Goal: Task Accomplishment & Management: Use online tool/utility

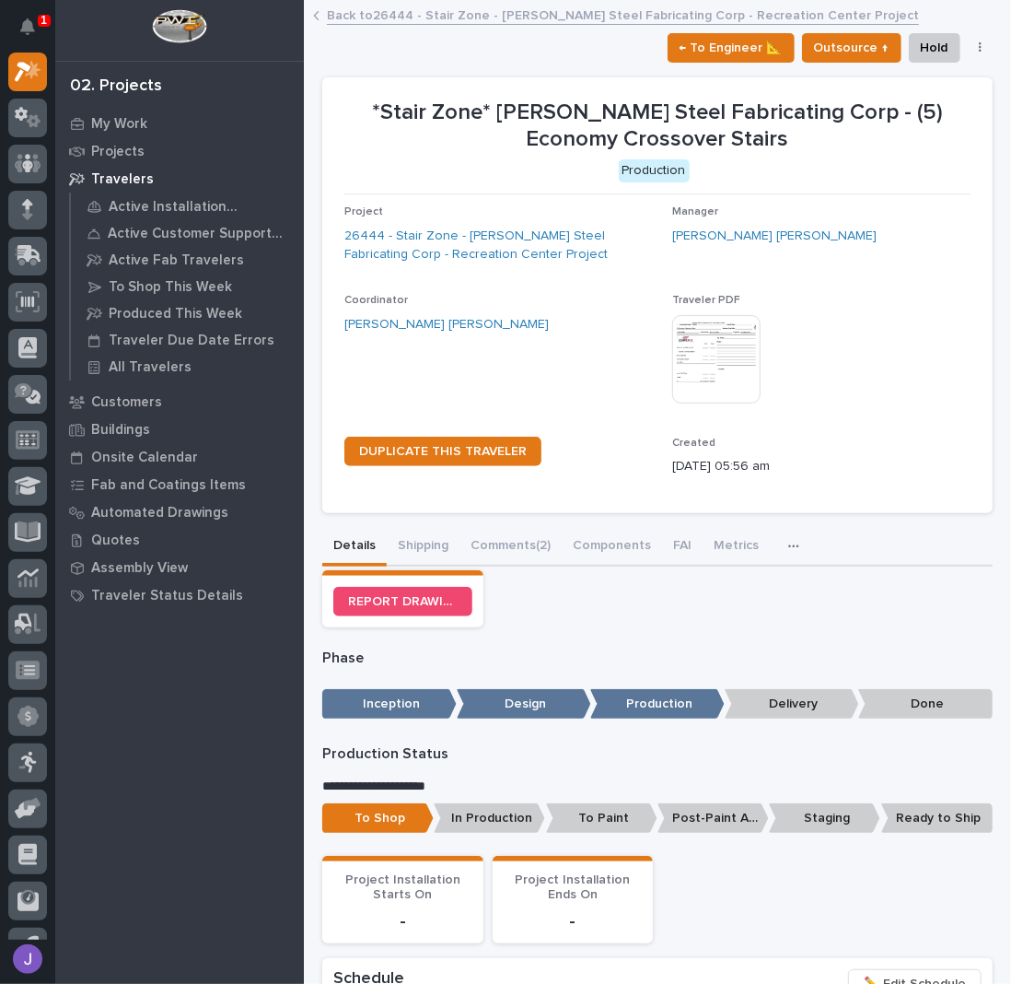
click at [353, 18] on link "Back to 26444 - Stair Zone - Douglas Steel Fabricating Corp - Recreation Center…" at bounding box center [623, 14] width 592 height 21
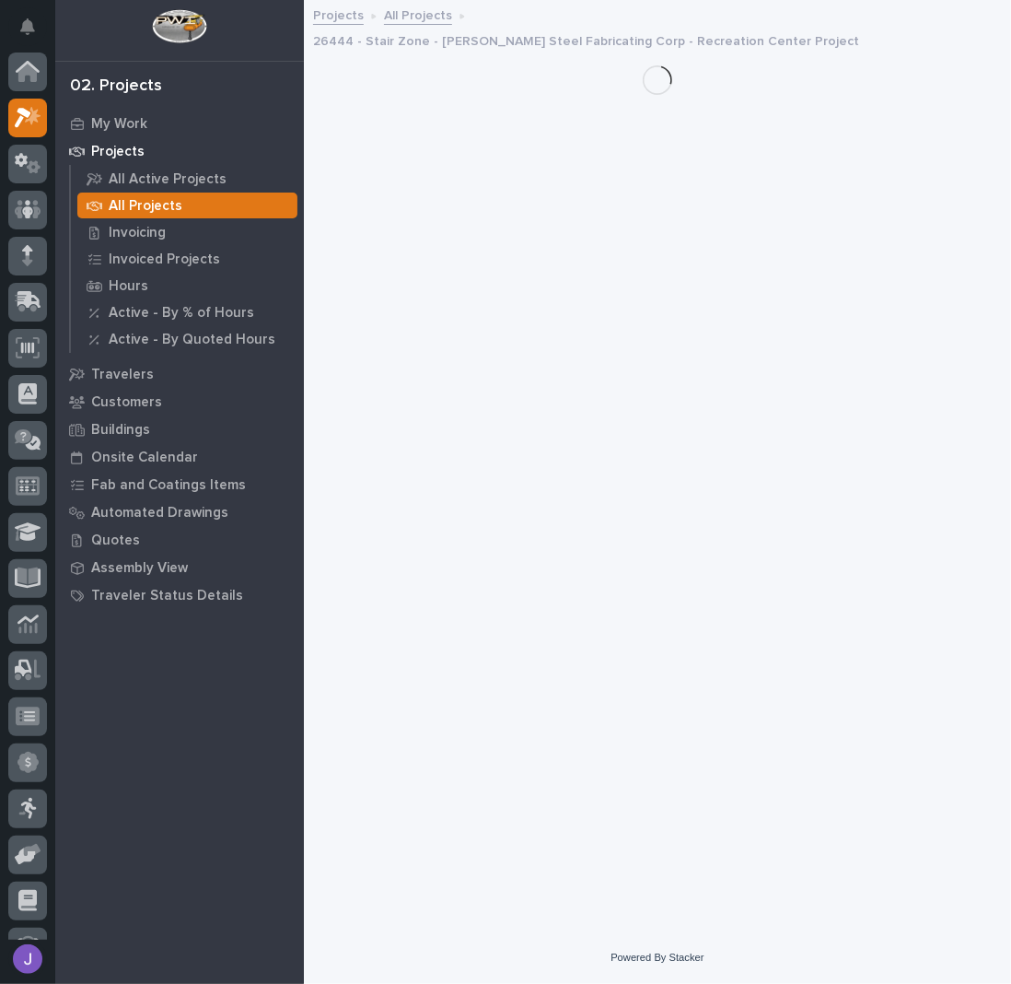
scroll to position [46, 0]
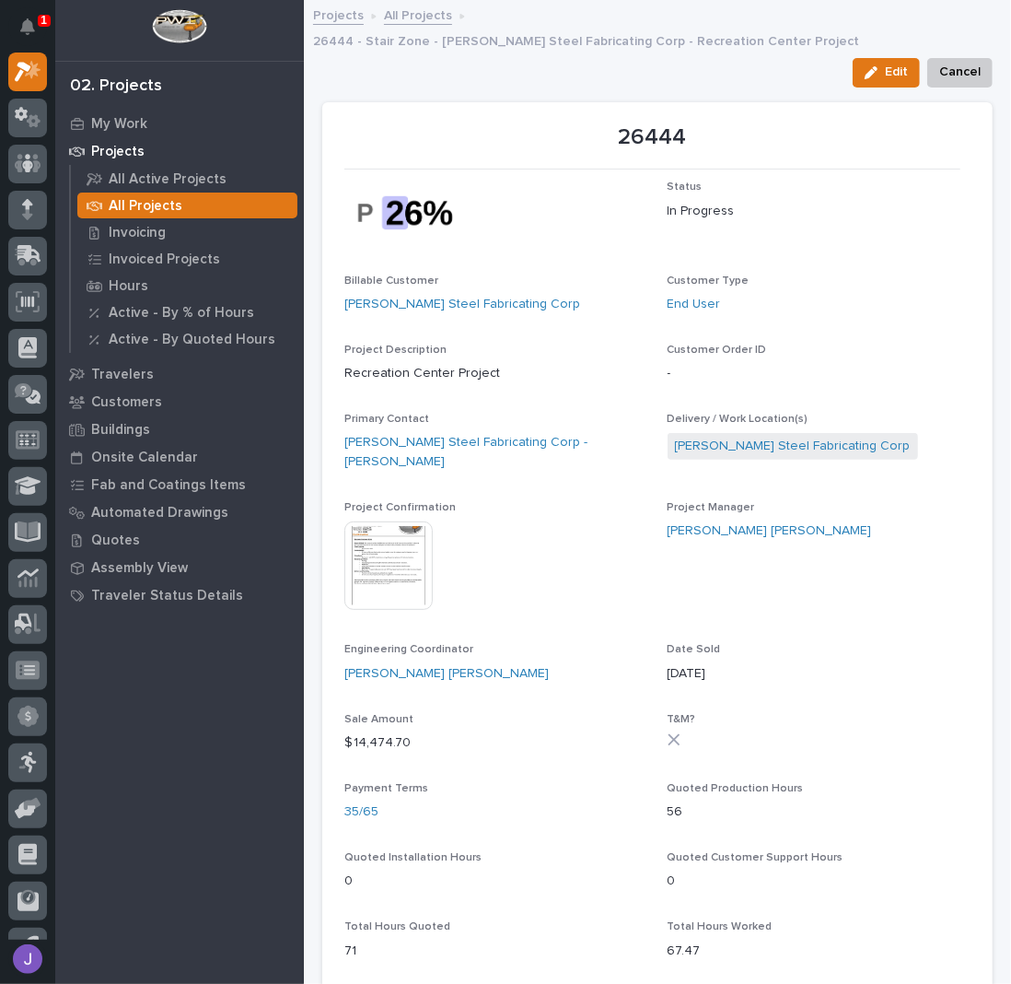
click at [397, 17] on link "All Projects" at bounding box center [418, 14] width 68 height 21
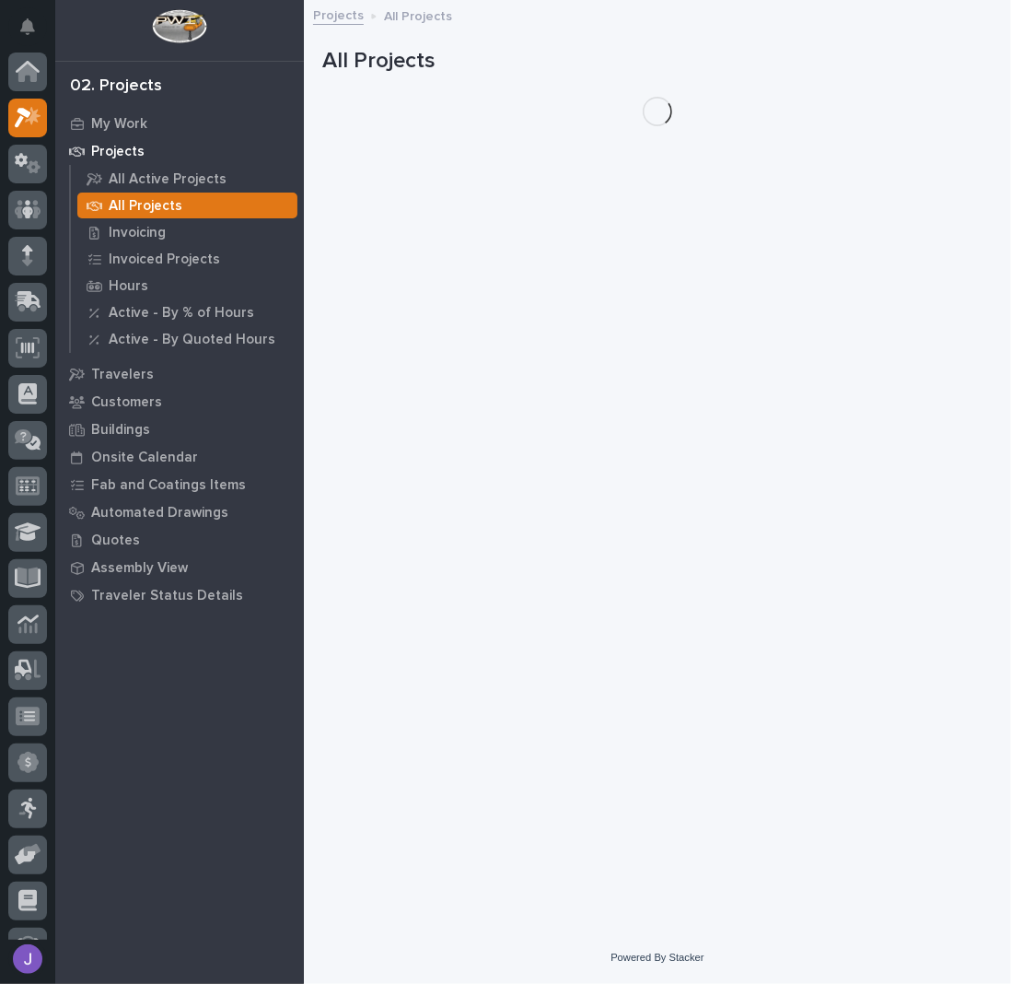
scroll to position [46, 0]
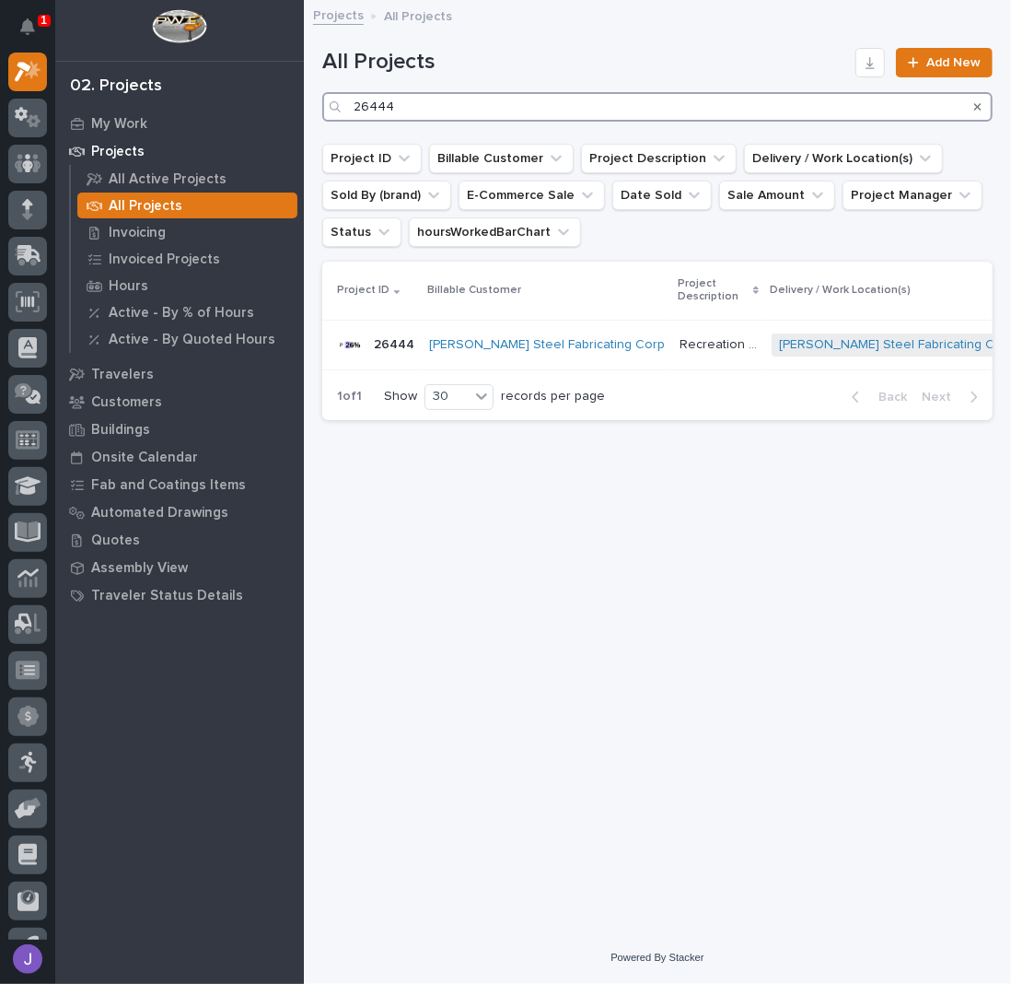
click at [432, 118] on input "26444" at bounding box center [657, 106] width 670 height 29
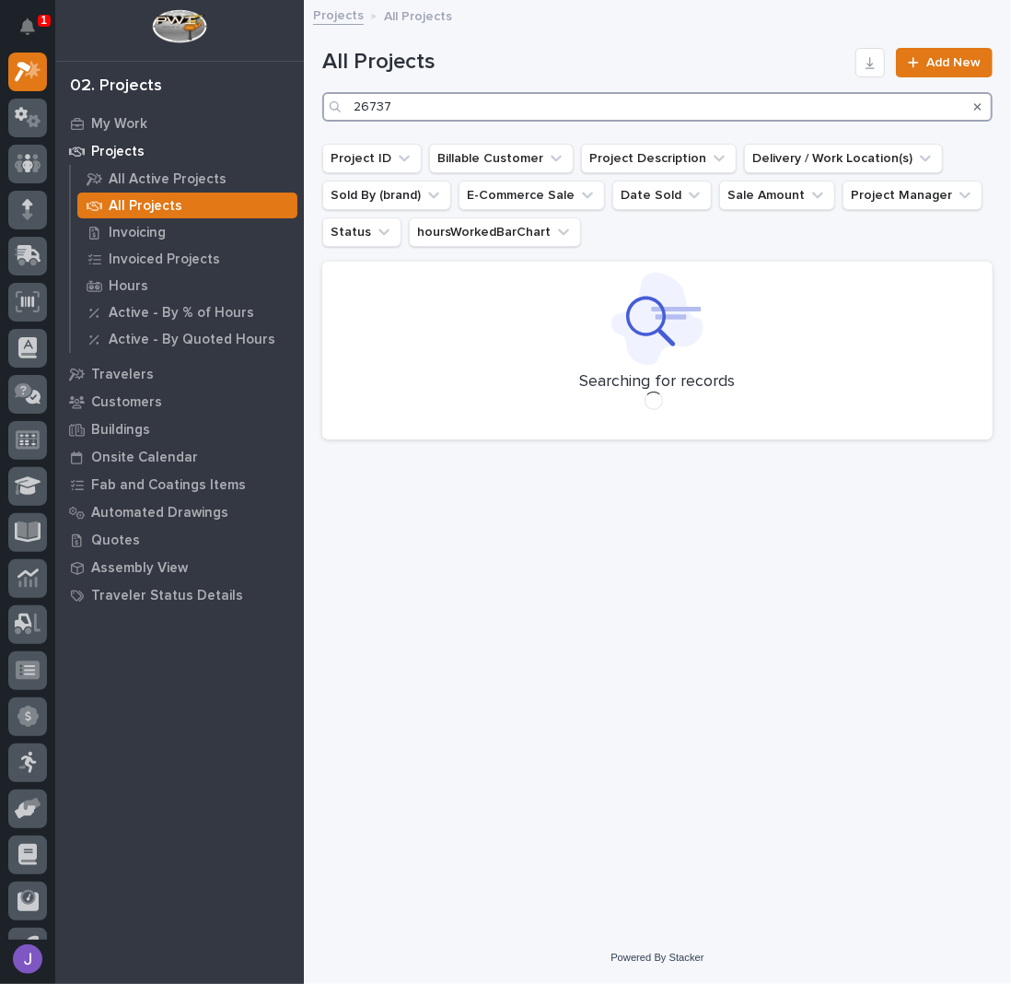
type input "26737"
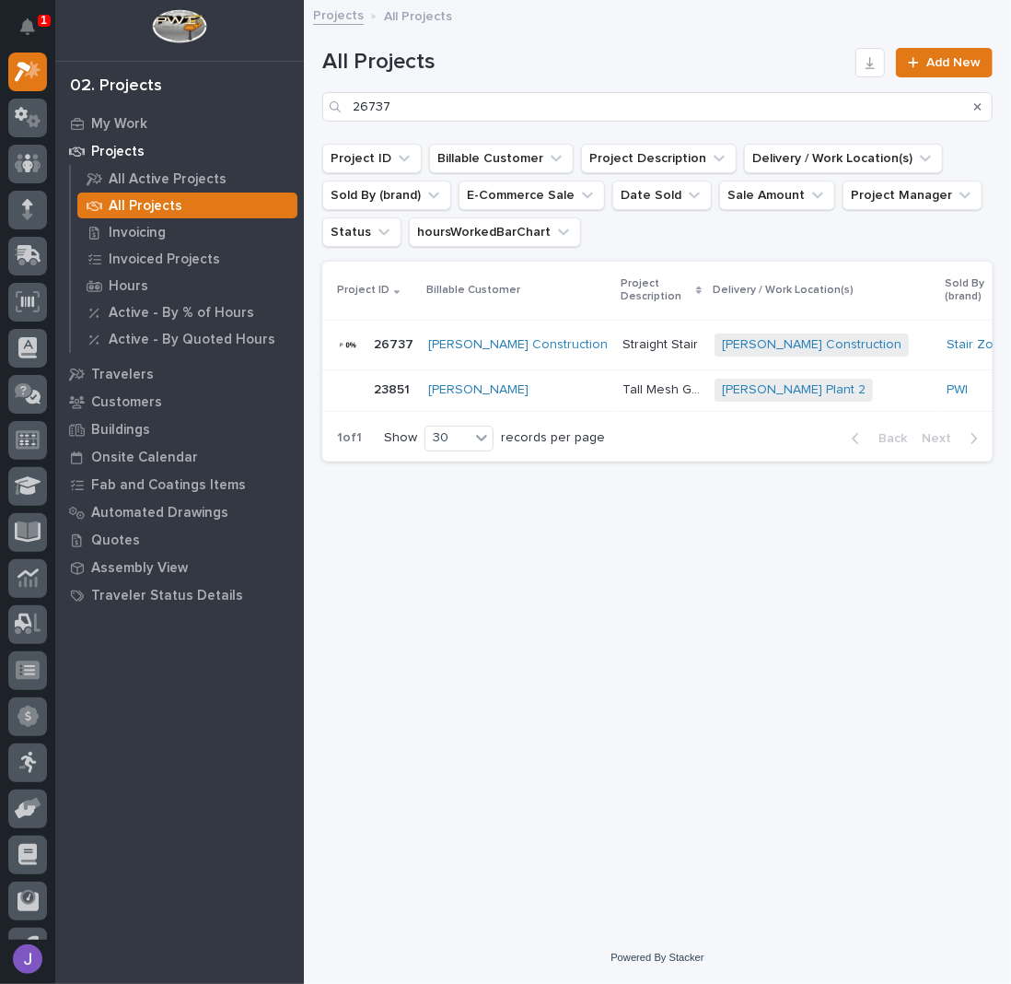
click at [623, 338] on p "Straight Stair" at bounding box center [662, 342] width 79 height 19
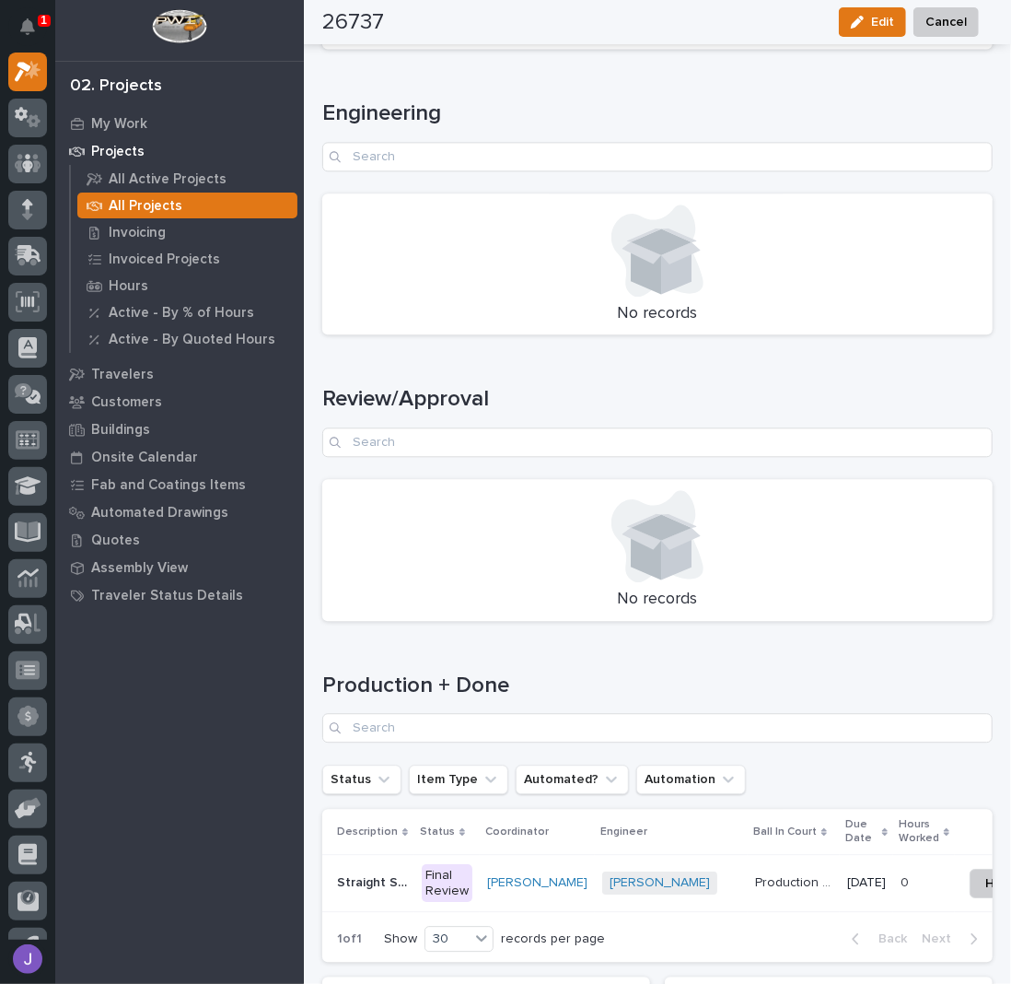
scroll to position [2372, 0]
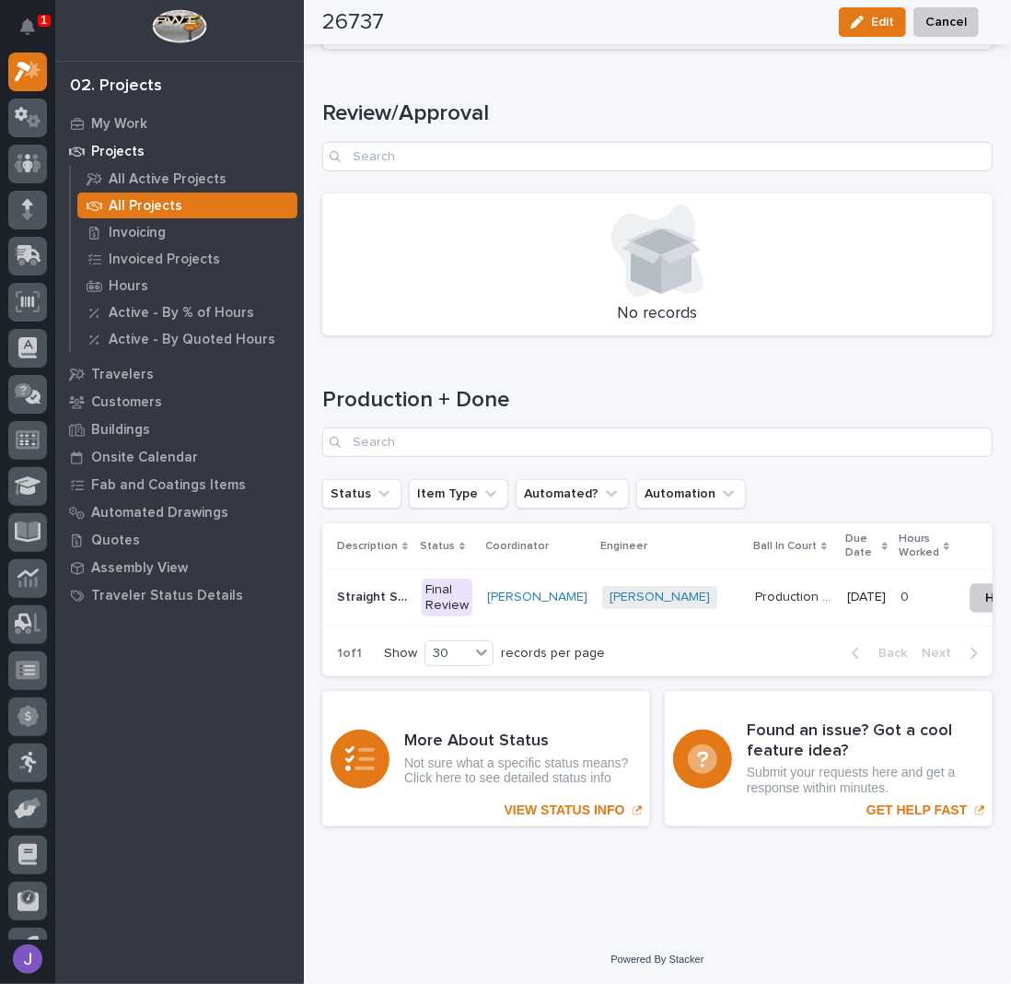
click at [445, 578] on div "Final Review" at bounding box center [447, 597] width 51 height 39
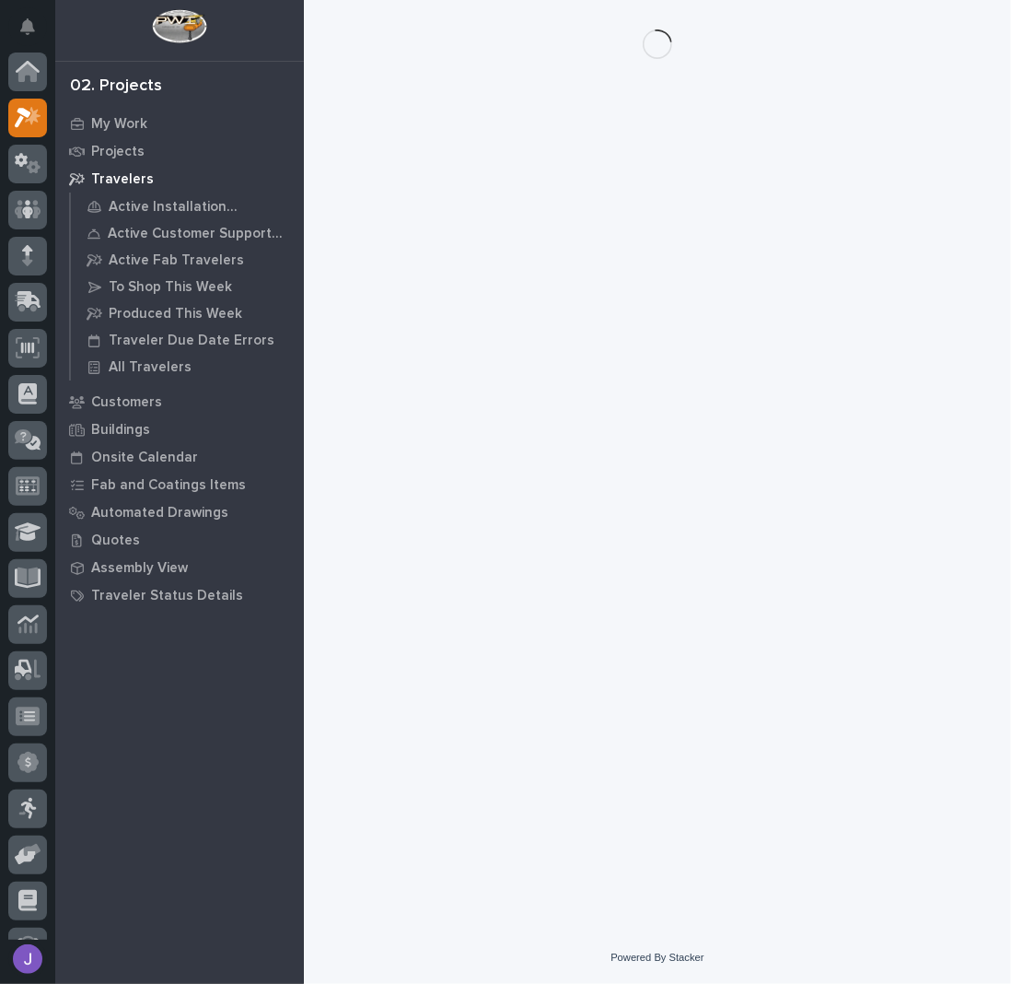
scroll to position [46, 0]
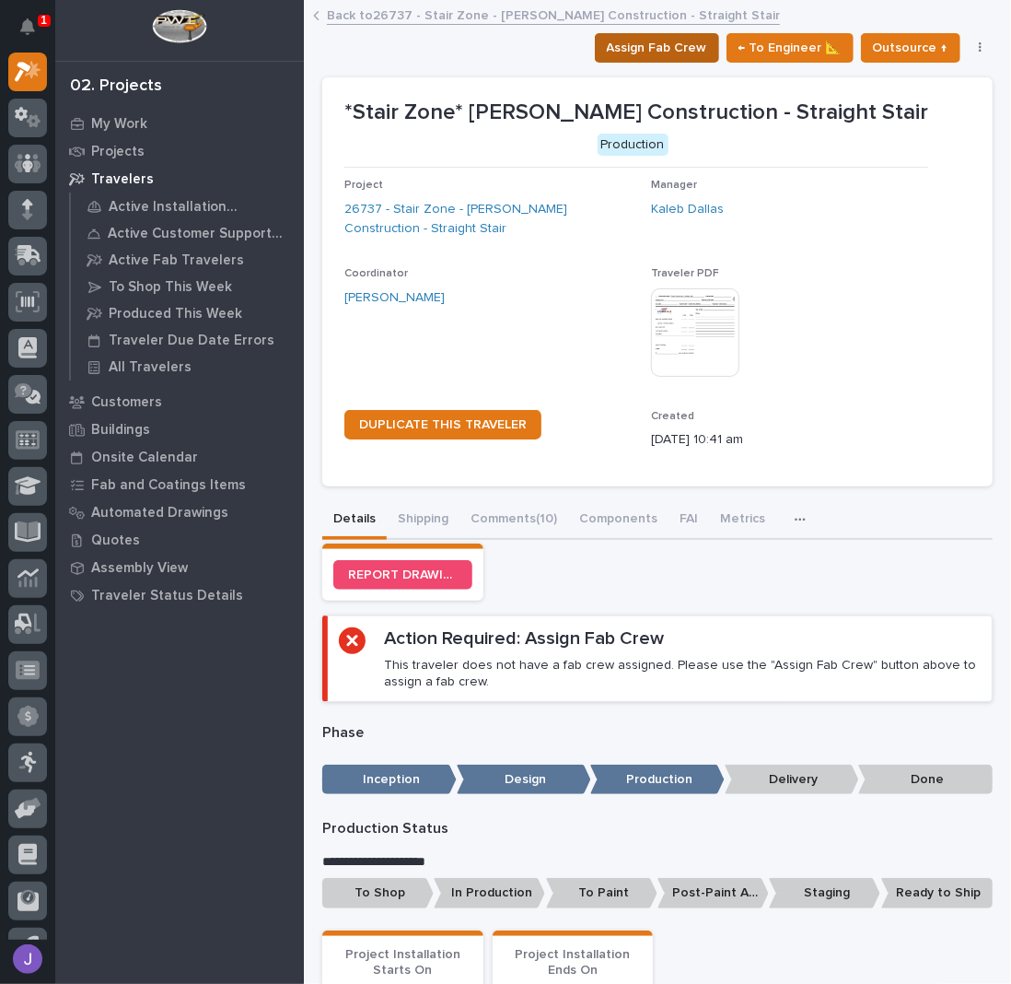
click at [623, 41] on span "Assign Fab Crew" at bounding box center [657, 48] width 100 height 22
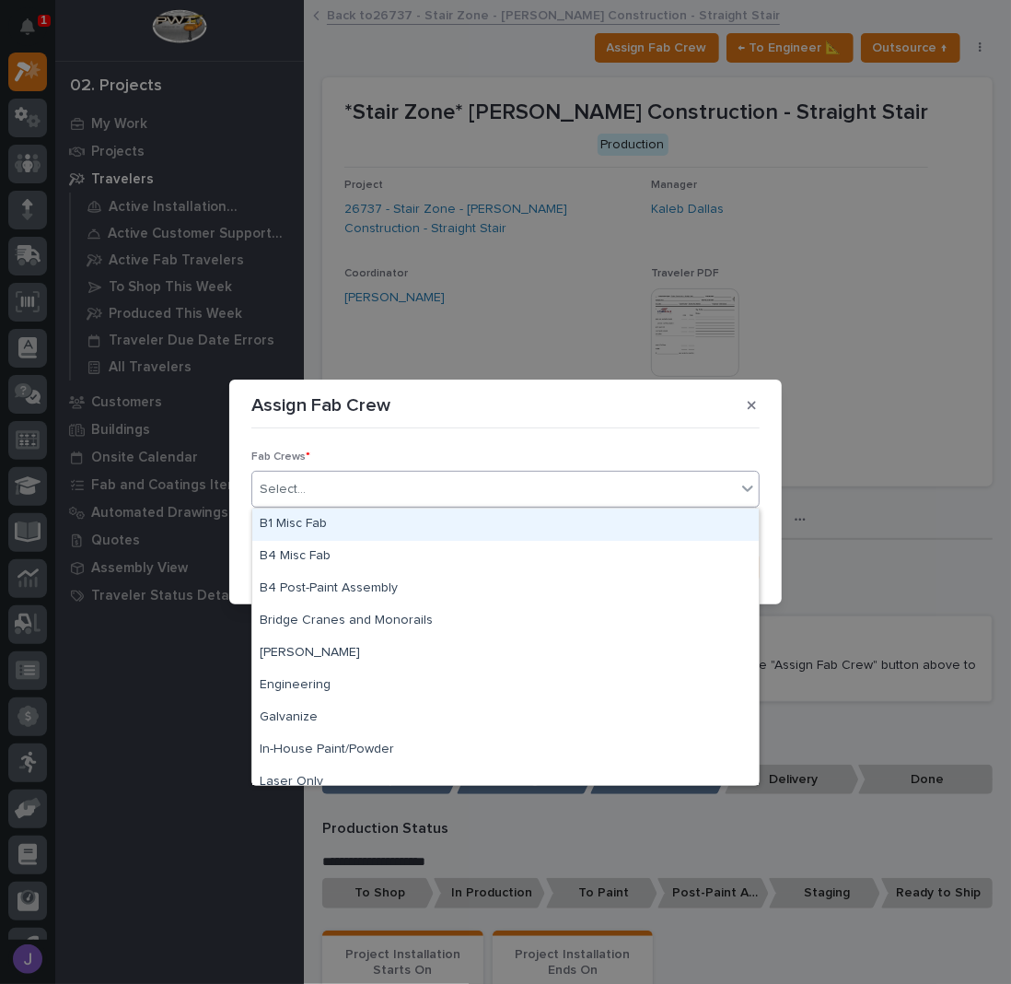
click at [441, 489] on div "Select..." at bounding box center [493, 489] width 483 height 30
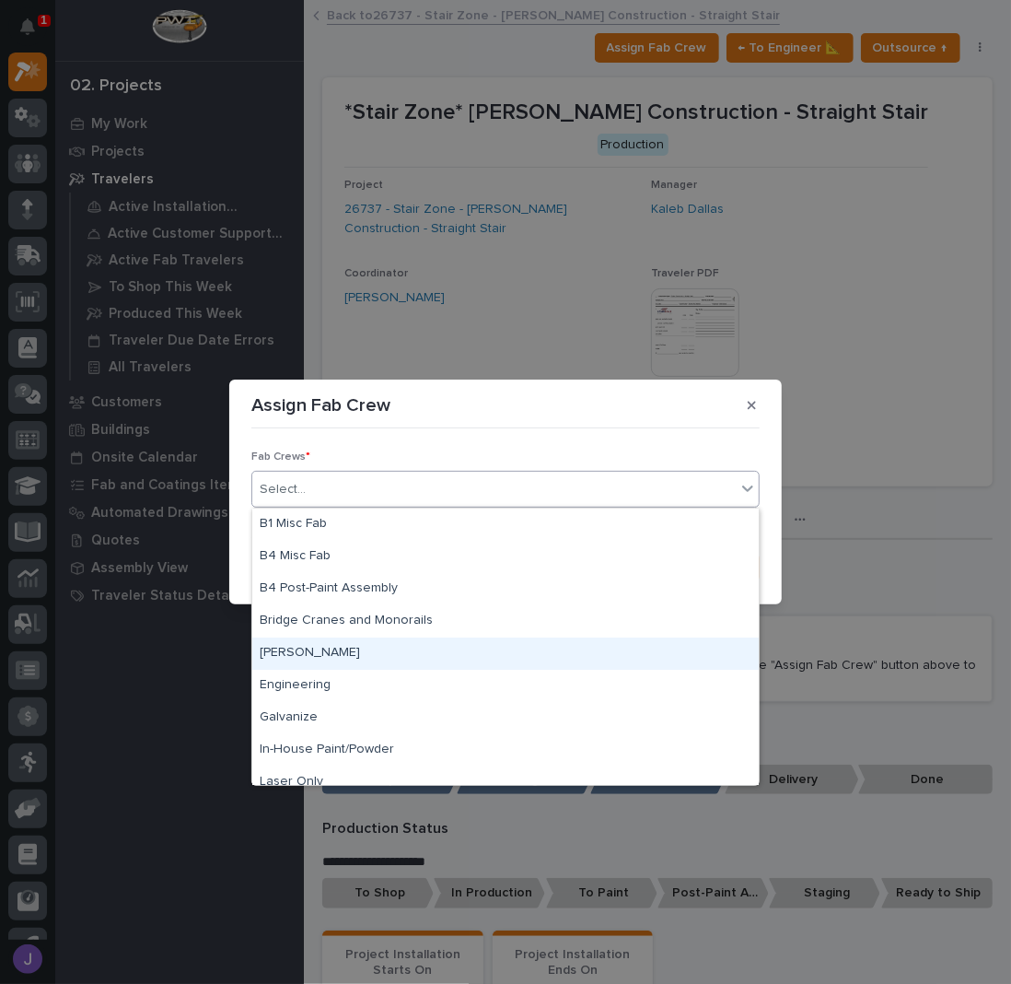
scroll to position [433, 0]
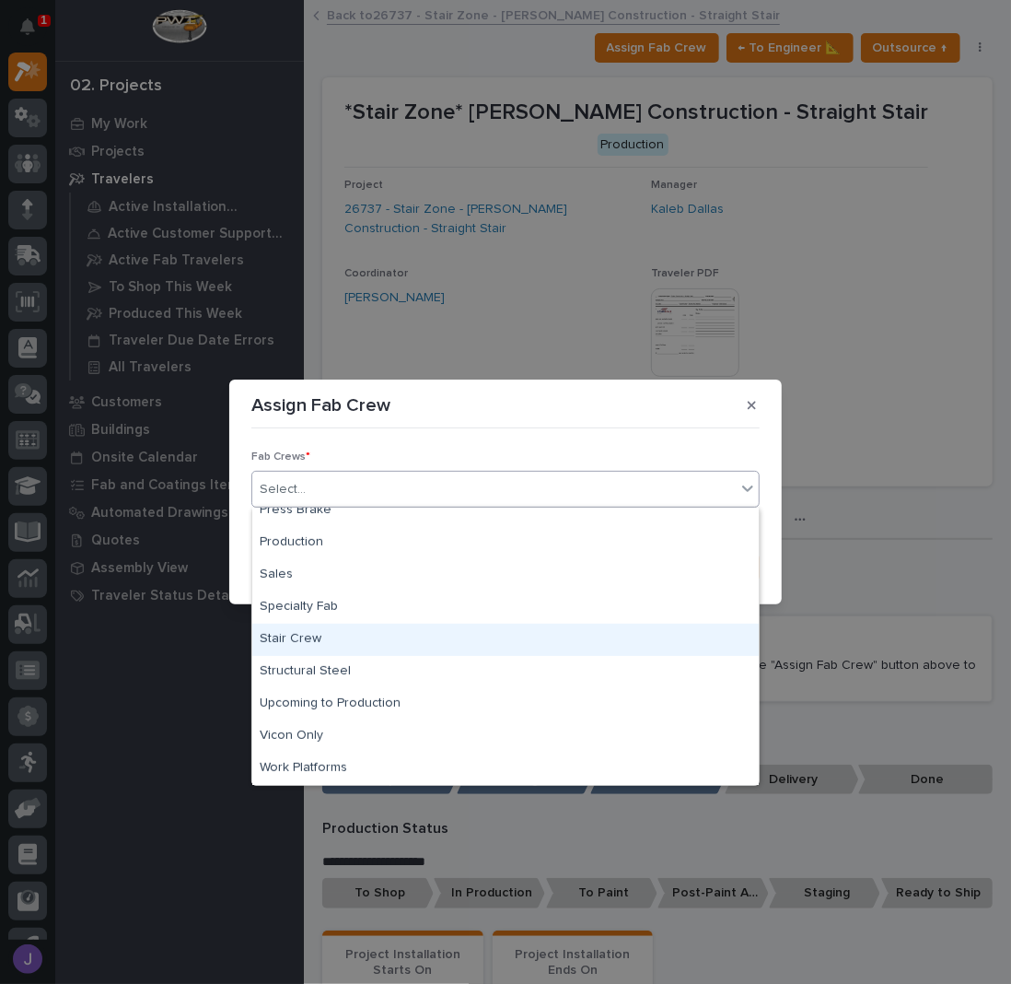
click at [306, 638] on div "Stair Crew" at bounding box center [505, 639] width 507 height 32
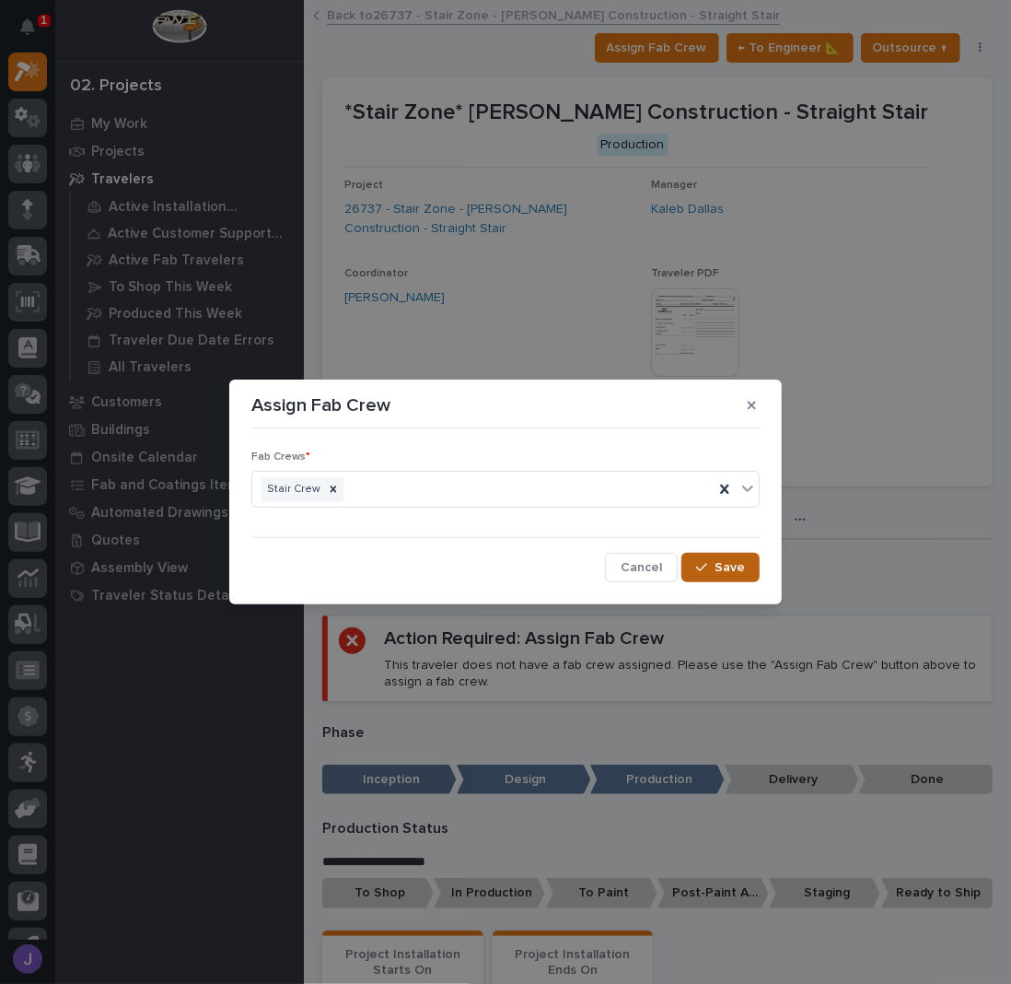
click at [737, 555] on button "Save" at bounding box center [720, 567] width 78 height 29
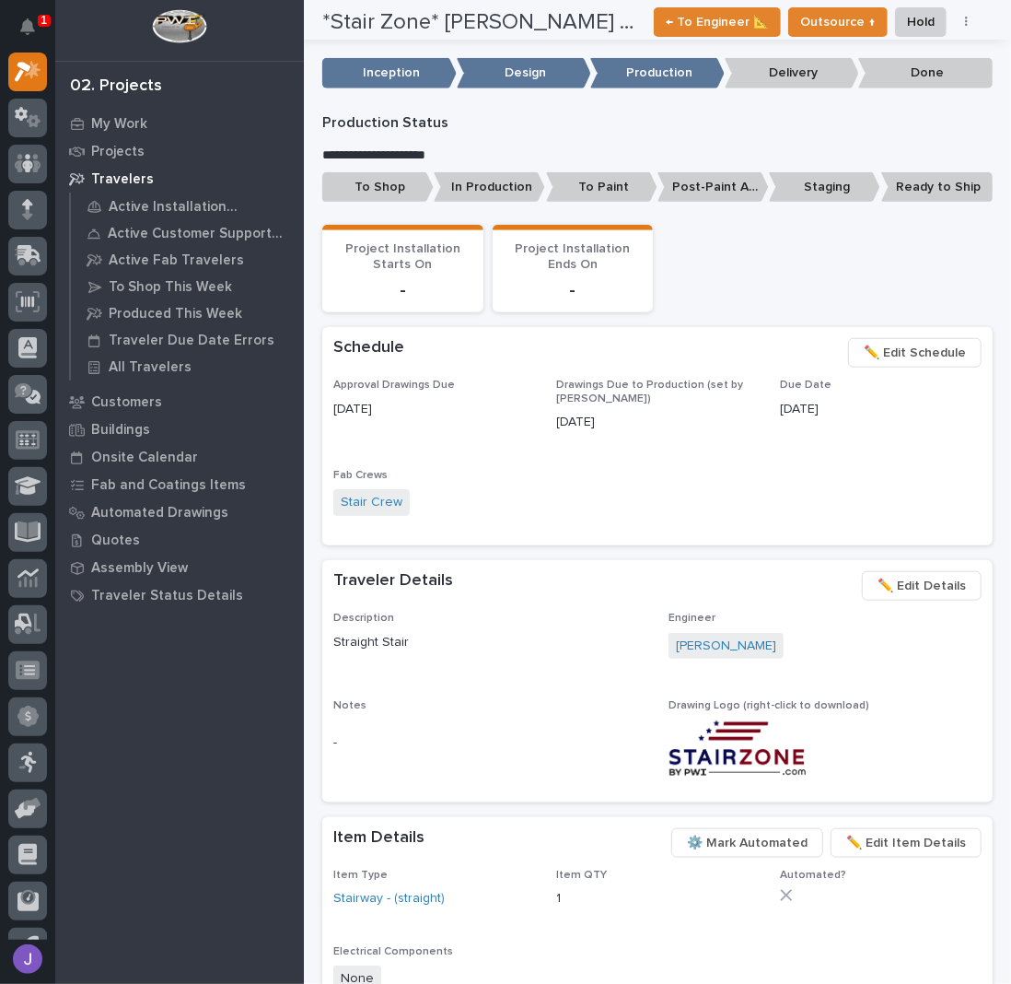
scroll to position [613, 0]
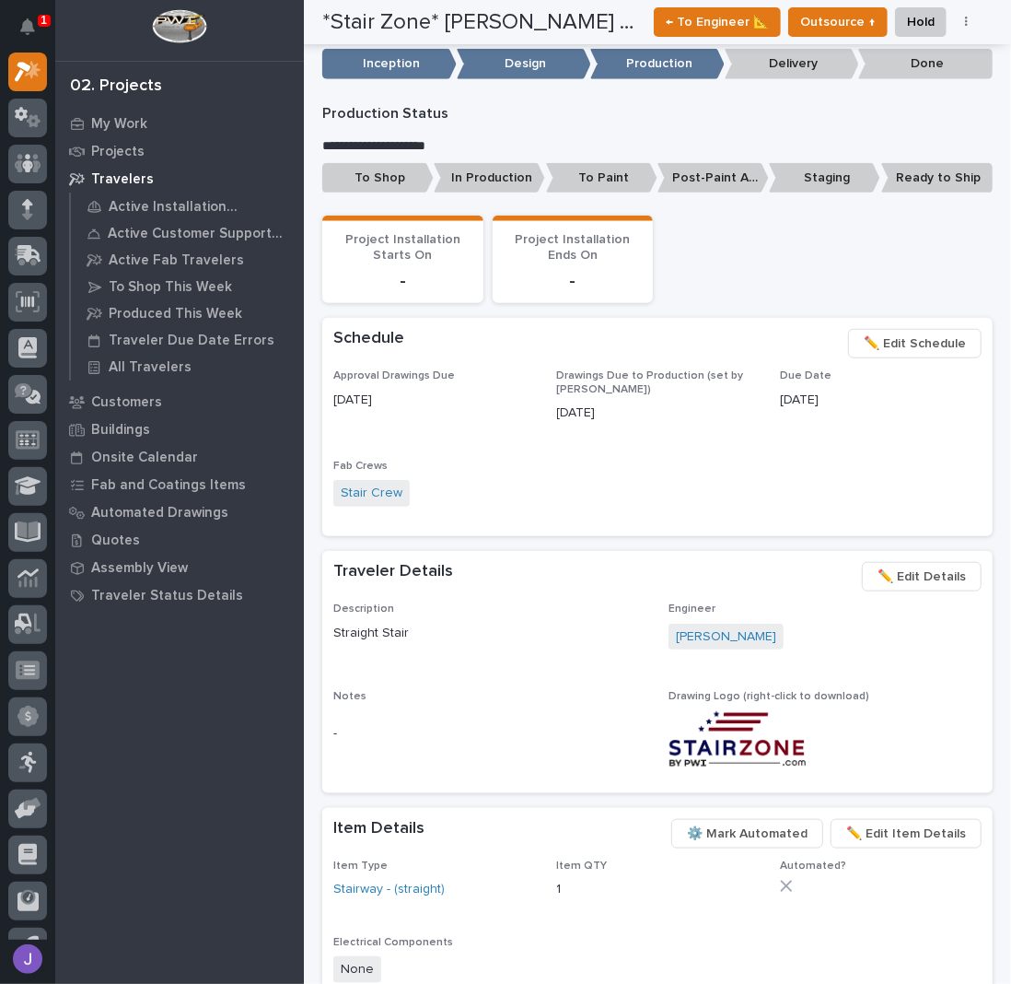
click at [379, 165] on p "To Shop" at bounding box center [377, 178] width 111 height 30
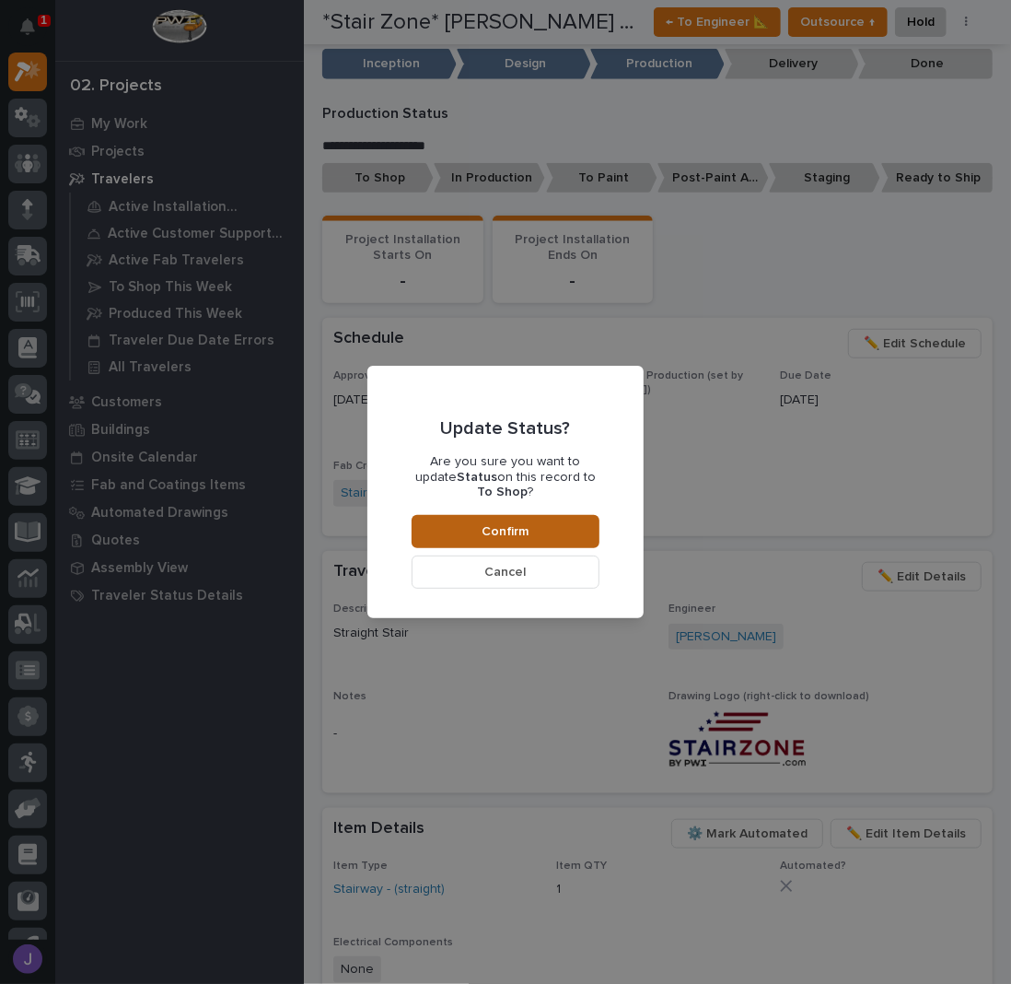
click at [540, 515] on button "Confirm" at bounding box center [506, 531] width 188 height 33
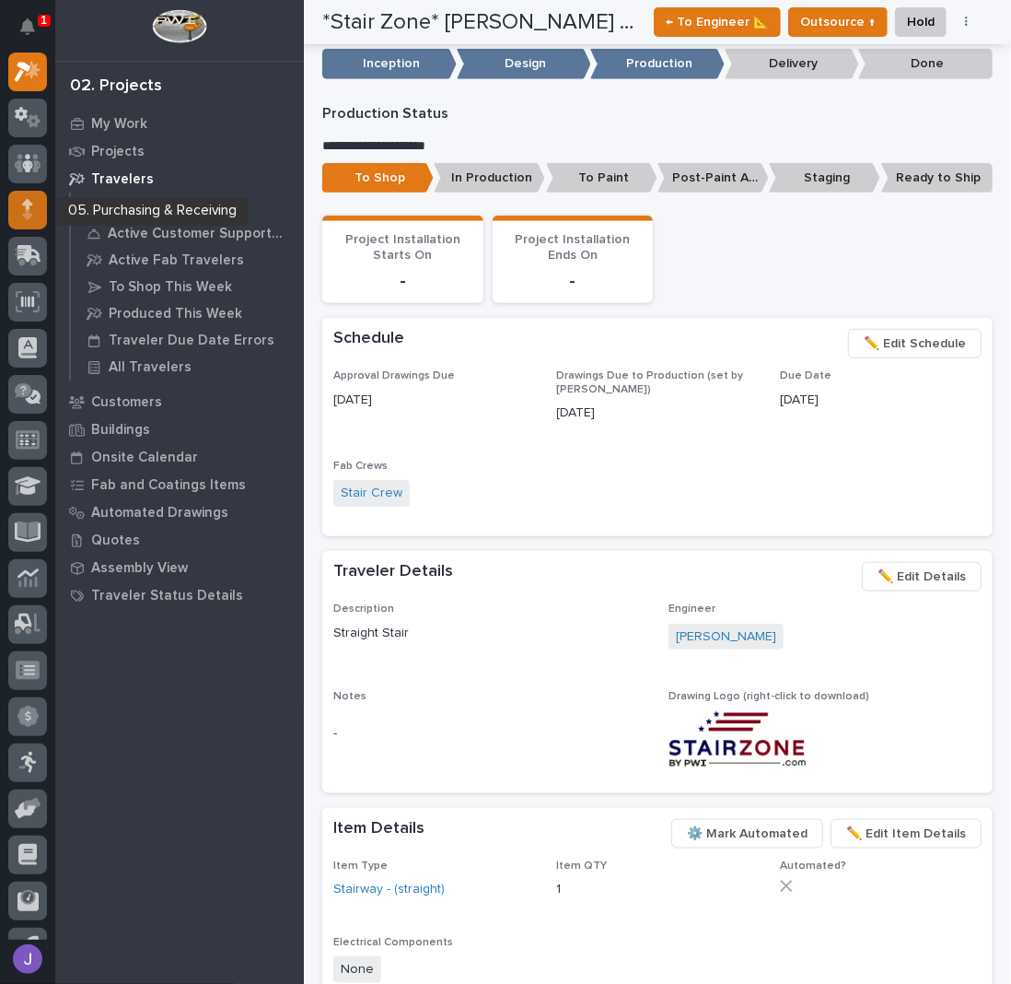
click at [29, 210] on icon at bounding box center [27, 214] width 10 height 10
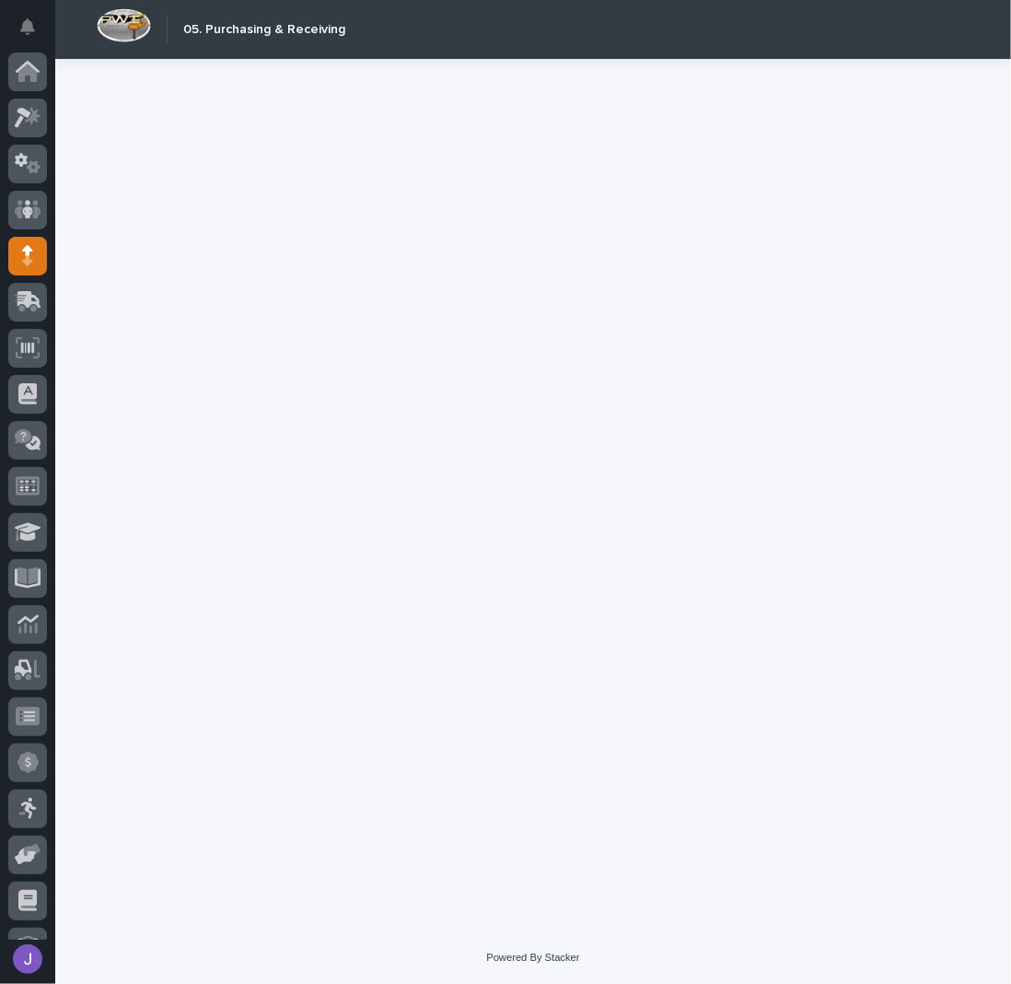
scroll to position [80, 0]
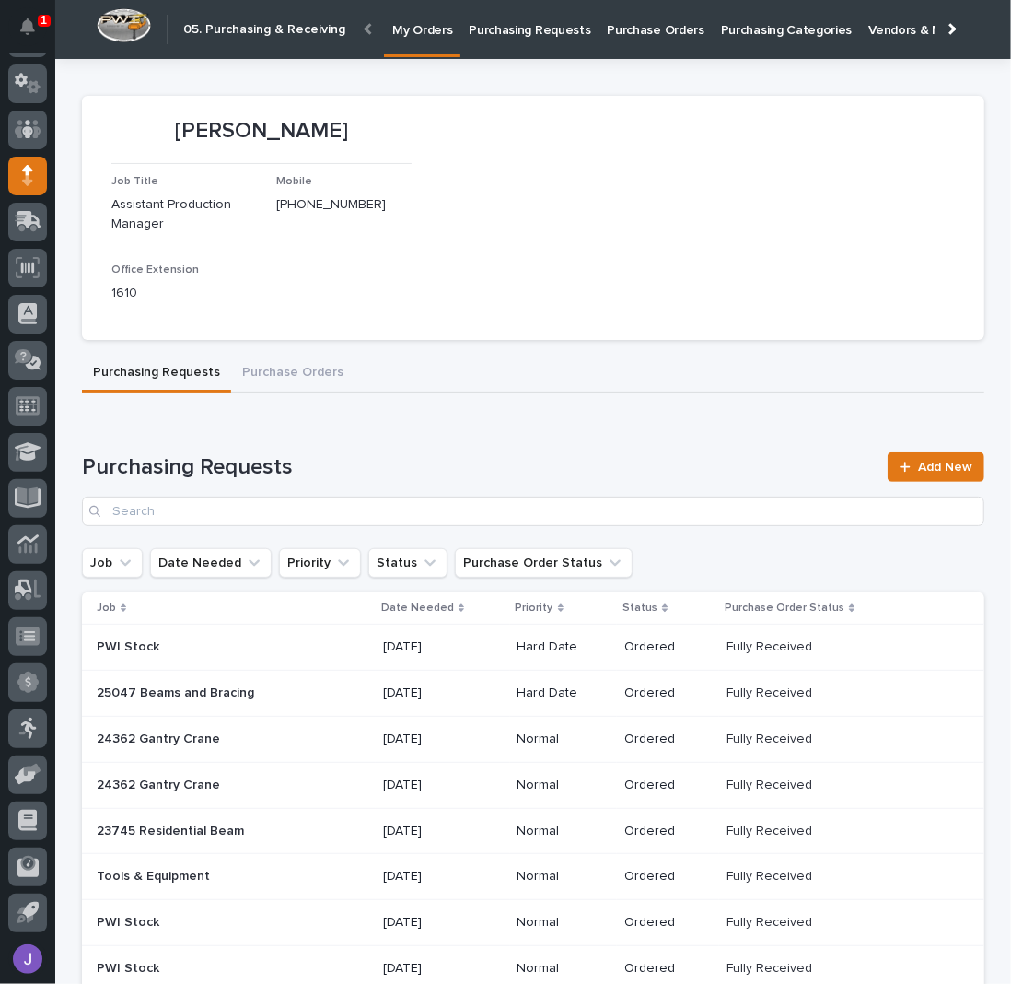
click at [550, 32] on p "Purchasing Requests" at bounding box center [530, 19] width 122 height 39
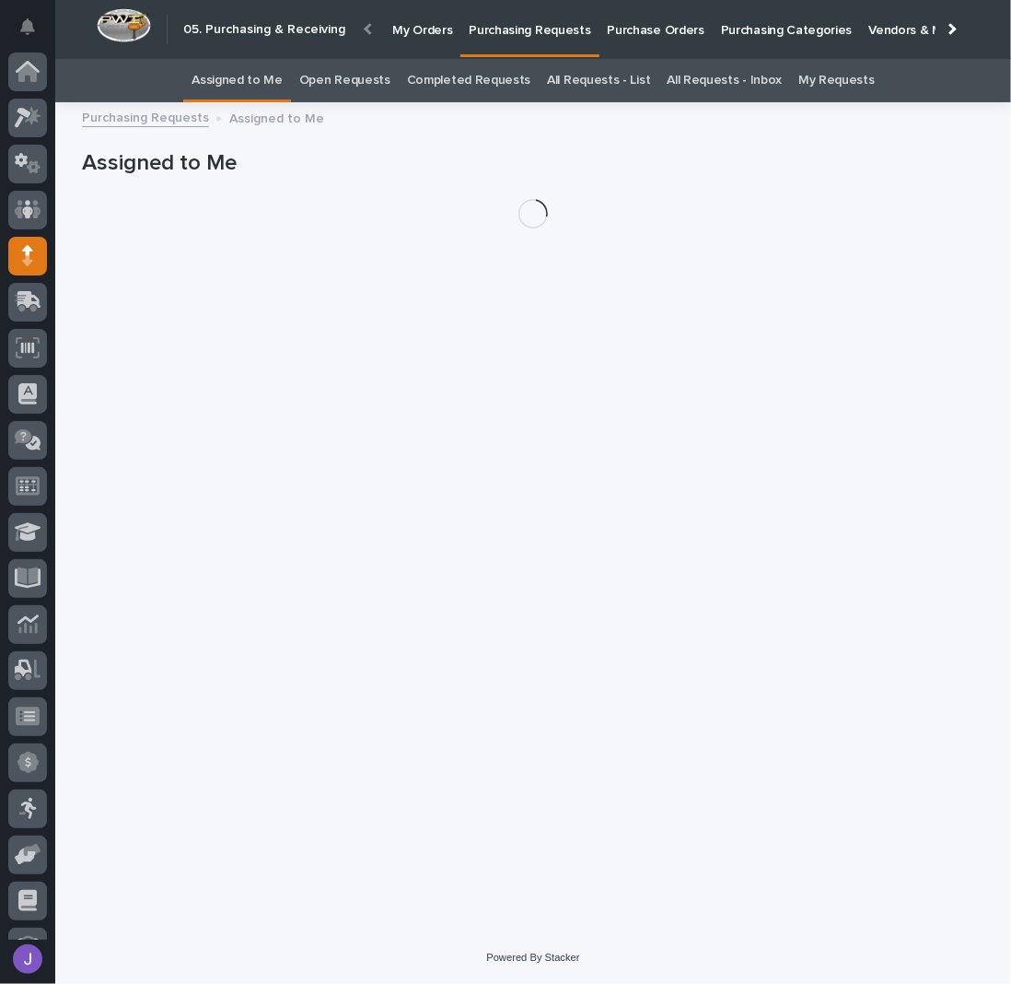
scroll to position [80, 0]
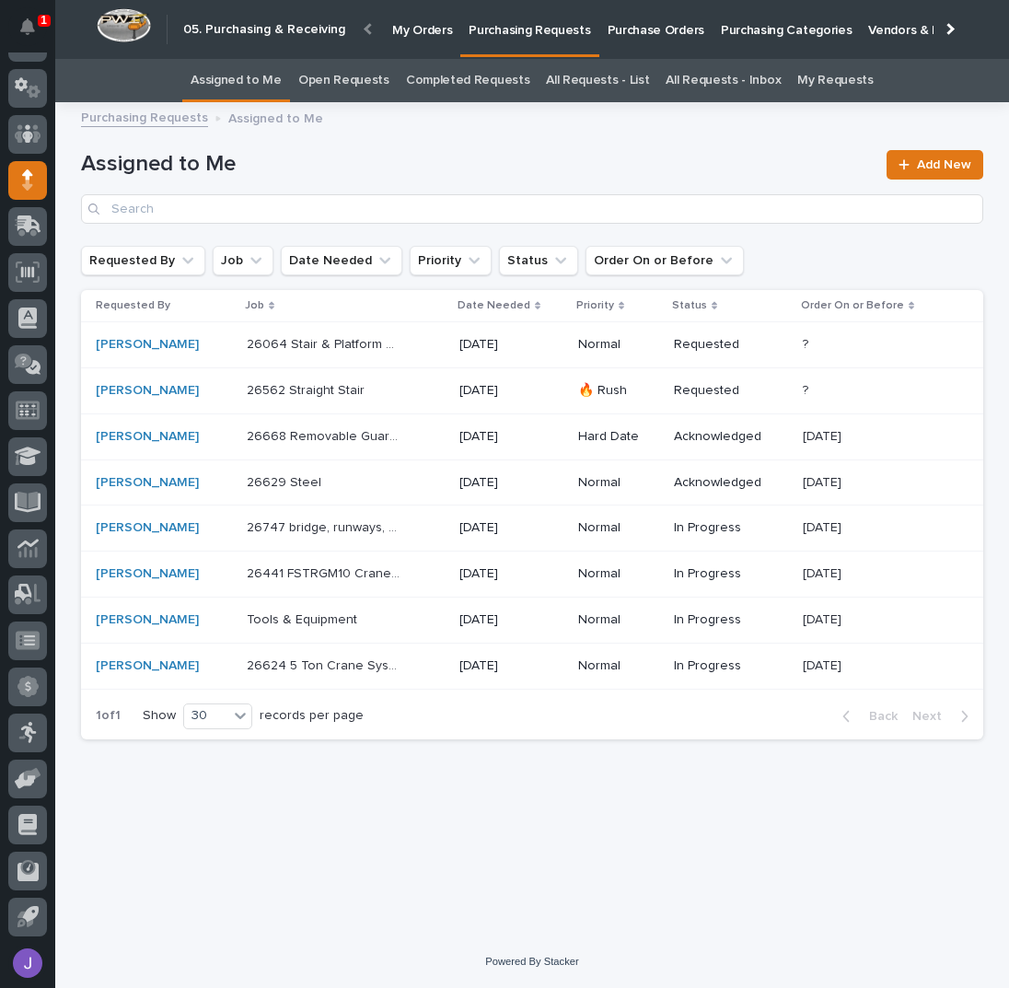
scroll to position [76, 0]
click at [307, 386] on p "26562 Straight Stair" at bounding box center [308, 388] width 122 height 19
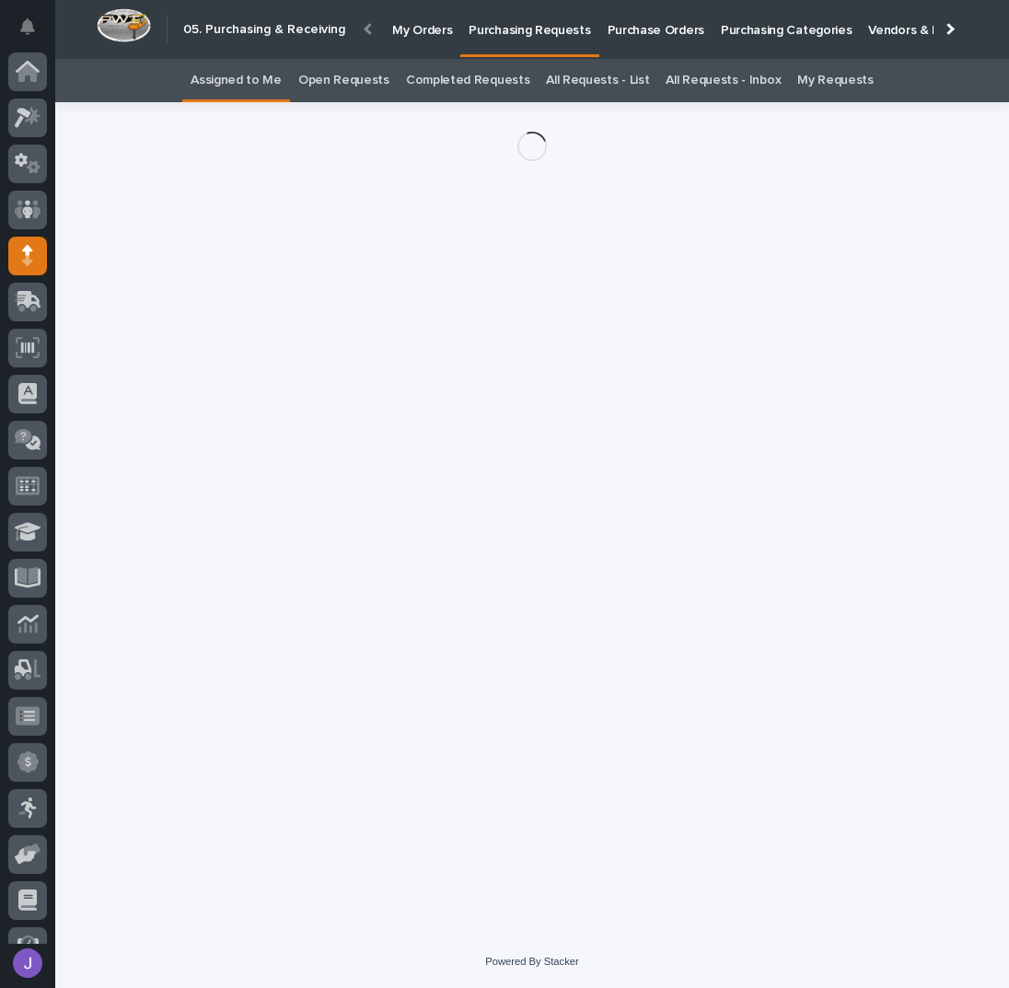
scroll to position [76, 0]
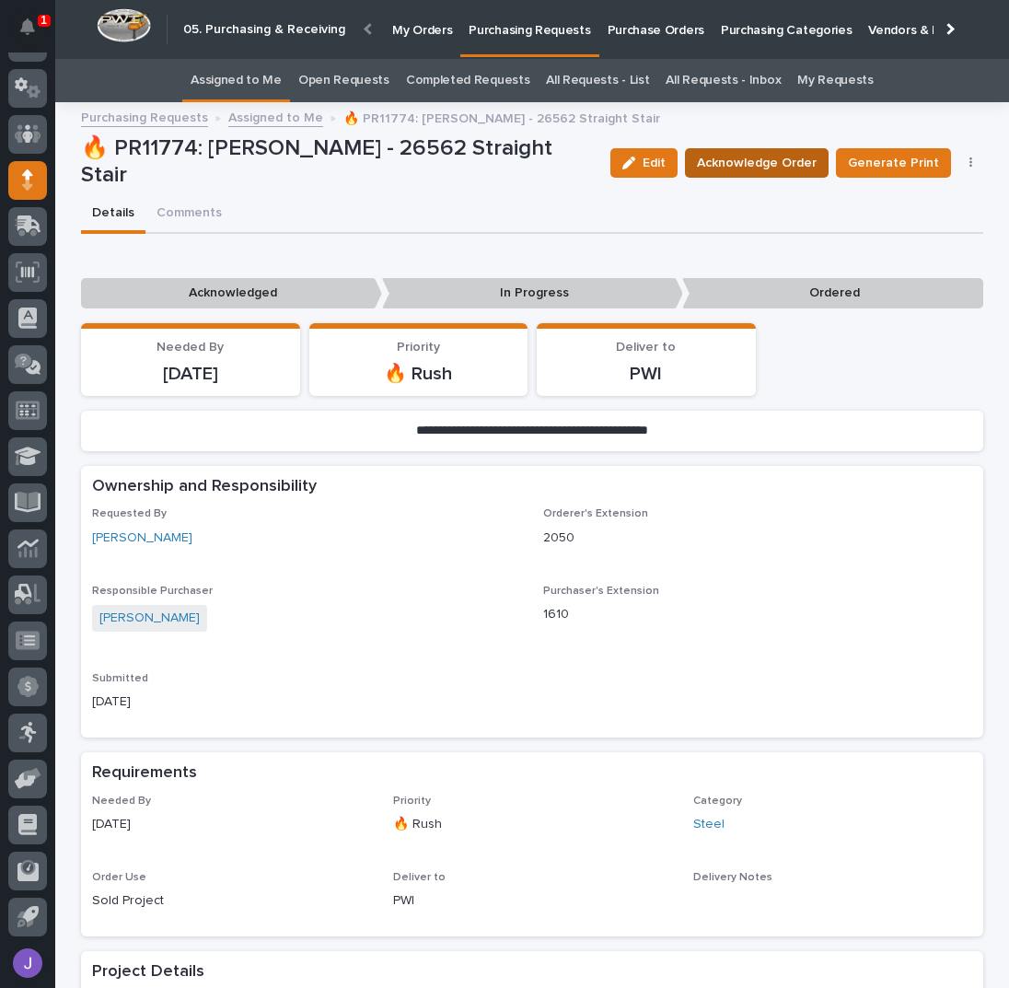
click at [738, 160] on span "Acknowledge Order" at bounding box center [757, 163] width 120 height 18
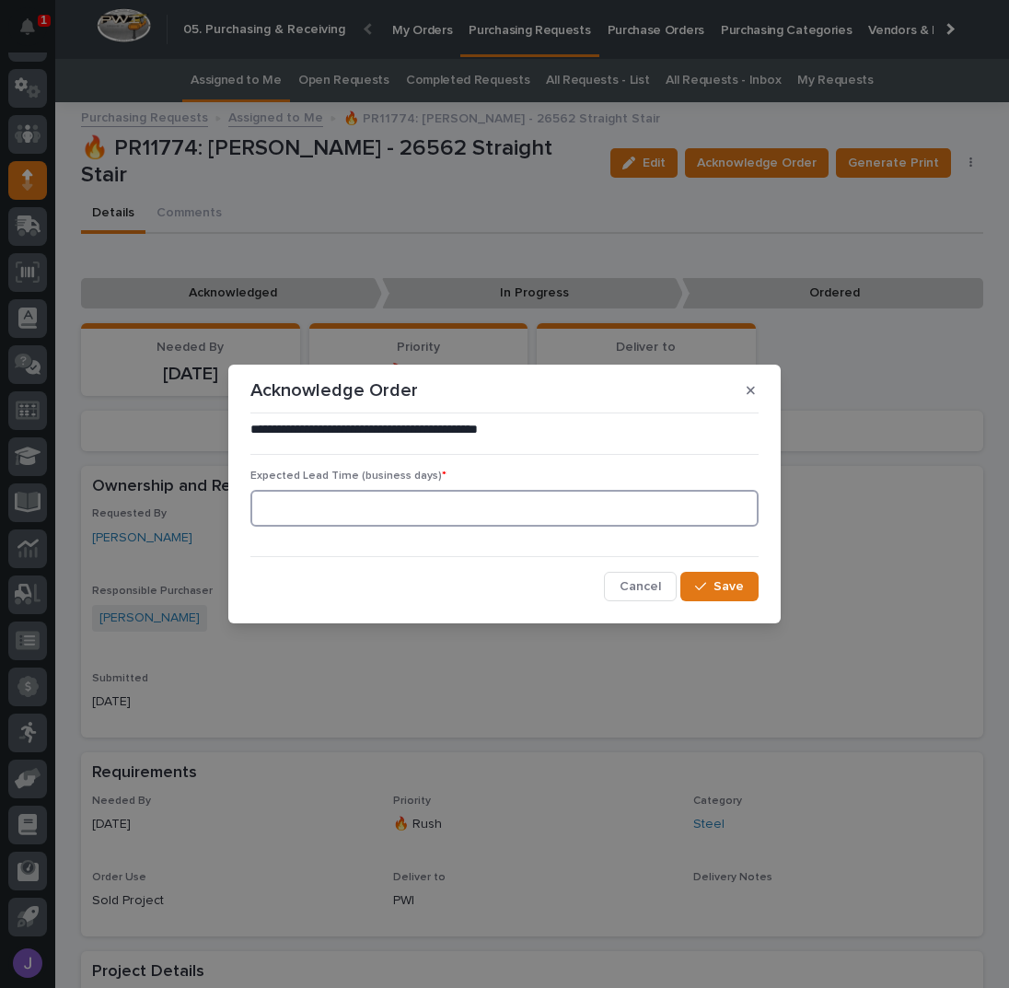
click at [371, 499] on input at bounding box center [504, 508] width 508 height 37
type input "0"
click at [705, 594] on button "Save" at bounding box center [720, 586] width 78 height 29
